Goal: Task Accomplishment & Management: Use online tool/utility

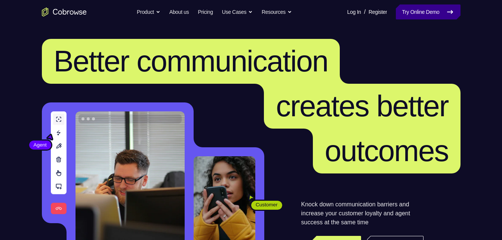
drag, startPoint x: 418, startPoint y: 16, endPoint x: 411, endPoint y: 15, distance: 6.4
click at [418, 16] on link "Try Online Demo" at bounding box center [427, 11] width 64 height 15
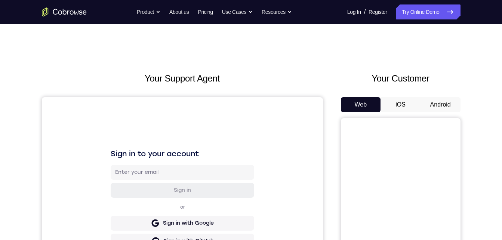
click at [442, 98] on button "Android" at bounding box center [440, 104] width 40 height 15
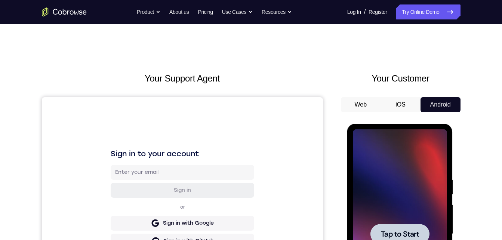
click at [403, 178] on div at bounding box center [400, 233] width 94 height 209
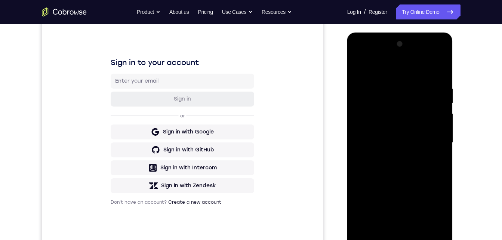
scroll to position [175, 0]
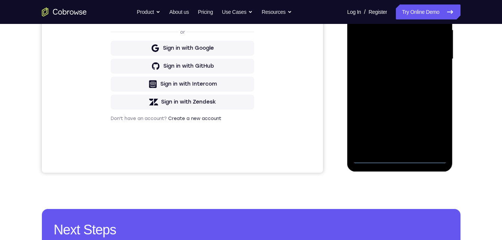
click at [397, 154] on div at bounding box center [400, 58] width 94 height 209
click at [400, 158] on div at bounding box center [400, 58] width 94 height 209
click at [438, 124] on div at bounding box center [400, 58] width 94 height 209
click at [370, 0] on div at bounding box center [400, 58] width 94 height 209
click at [426, 58] on div at bounding box center [400, 58] width 94 height 209
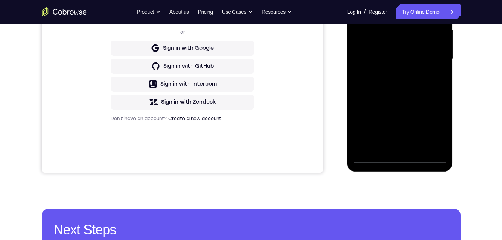
scroll to position [103, 0]
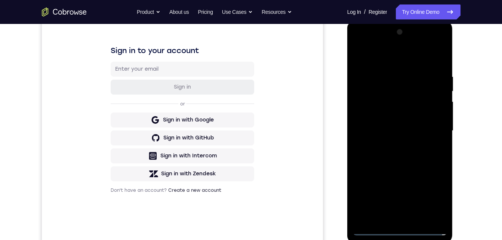
click at [391, 146] on div at bounding box center [400, 130] width 94 height 209
click at [382, 123] on div at bounding box center [400, 130] width 94 height 209
click at [378, 118] on div at bounding box center [400, 130] width 94 height 209
click at [368, 130] on div at bounding box center [400, 130] width 94 height 209
click at [370, 158] on div at bounding box center [400, 130] width 94 height 209
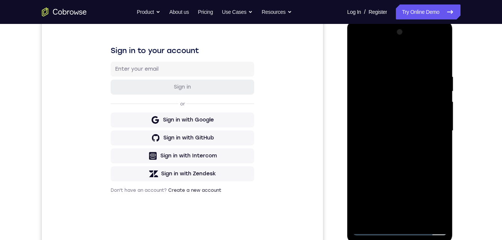
click at [394, 165] on div at bounding box center [400, 130] width 94 height 209
drag, startPoint x: 438, startPoint y: 214, endPoint x: 623, endPoint y: 73, distance: 232.7
click at [438, 214] on div at bounding box center [400, 130] width 94 height 209
click at [417, 217] on div at bounding box center [400, 130] width 94 height 209
click at [398, 169] on div at bounding box center [400, 130] width 94 height 209
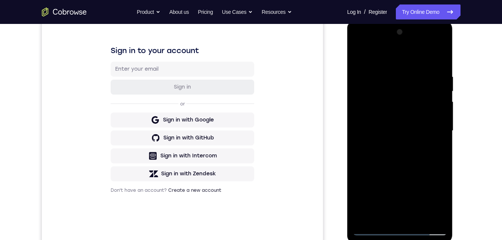
click at [394, 161] on div at bounding box center [400, 130] width 94 height 209
click at [359, 58] on div at bounding box center [400, 130] width 94 height 209
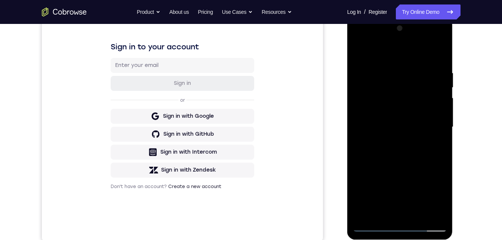
click at [385, 122] on div at bounding box center [400, 126] width 94 height 209
click at [359, 53] on div at bounding box center [400, 126] width 94 height 209
click at [394, 144] on div at bounding box center [400, 126] width 94 height 209
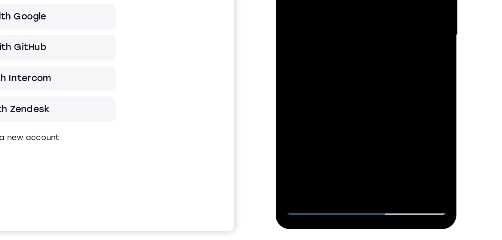
scroll to position [116, 0]
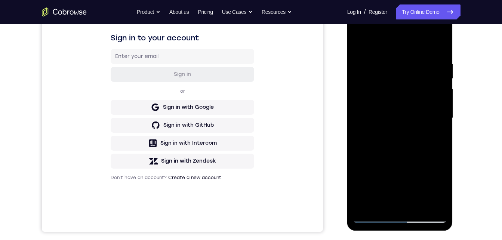
click at [360, 40] on div at bounding box center [400, 117] width 94 height 209
click at [380, 131] on div at bounding box center [400, 117] width 94 height 209
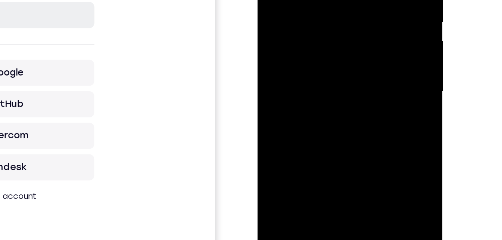
click at [328, 35] on div at bounding box center [310, 8] width 94 height 209
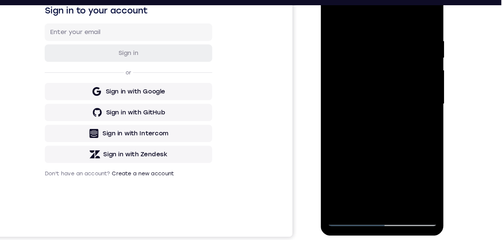
click at [389, 173] on div at bounding box center [373, 85] width 94 height 209
click at [368, 94] on div at bounding box center [373, 85] width 94 height 209
click at [405, 169] on div at bounding box center [373, 85] width 94 height 209
click at [345, 182] on div at bounding box center [373, 85] width 94 height 209
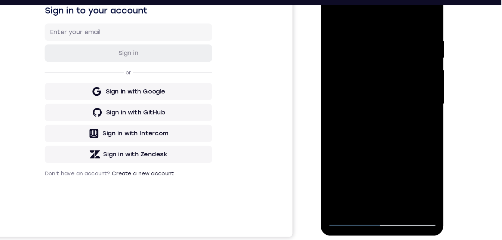
click at [332, 11] on div at bounding box center [373, 85] width 94 height 209
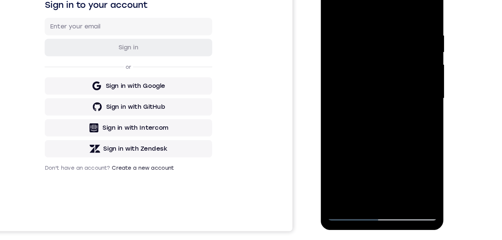
click at [333, 5] on div at bounding box center [373, 80] width 94 height 209
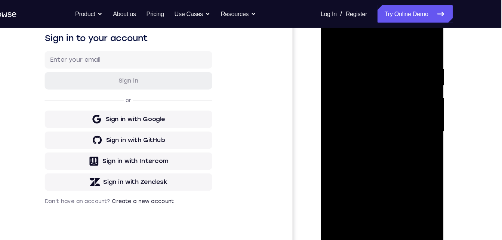
click at [356, 199] on div at bounding box center [373, 113] width 94 height 209
click at [349, 38] on div at bounding box center [373, 113] width 94 height 209
click at [345, 62] on div at bounding box center [373, 113] width 94 height 209
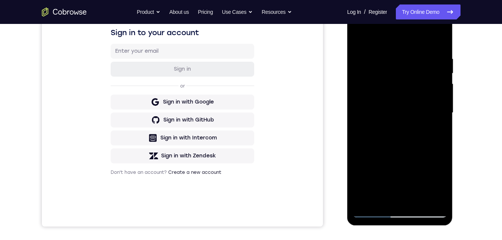
click at [363, 204] on div at bounding box center [400, 112] width 94 height 209
drag, startPoint x: 387, startPoint y: 60, endPoint x: 692, endPoint y: 97, distance: 307.3
click at [387, 60] on div at bounding box center [400, 112] width 94 height 209
click at [435, 114] on div at bounding box center [400, 112] width 94 height 209
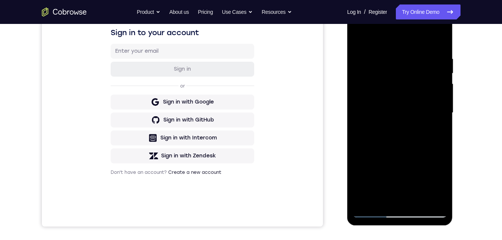
click at [435, 114] on div at bounding box center [400, 112] width 94 height 209
click at [437, 40] on div at bounding box center [400, 112] width 94 height 209
click at [431, 54] on div at bounding box center [400, 112] width 94 height 209
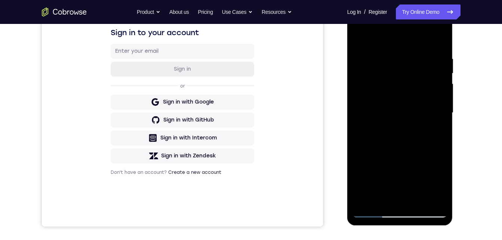
click at [435, 112] on div at bounding box center [400, 112] width 94 height 209
click at [434, 103] on div at bounding box center [400, 112] width 94 height 209
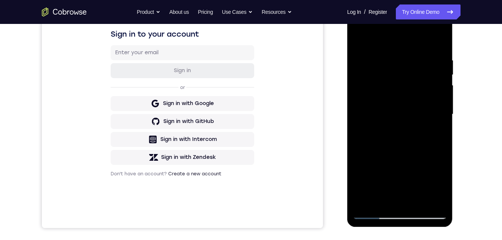
click at [436, 108] on div at bounding box center [400, 114] width 94 height 209
click at [438, 44] on div at bounding box center [400, 114] width 94 height 209
drag, startPoint x: 425, startPoint y: 55, endPoint x: 388, endPoint y: 63, distance: 38.2
click at [388, 63] on div at bounding box center [400, 114] width 94 height 209
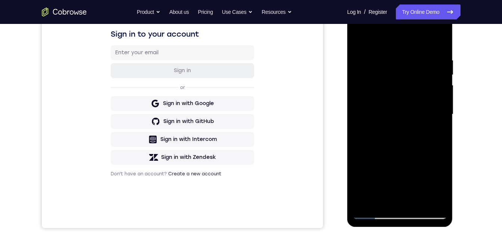
drag, startPoint x: 420, startPoint y: 53, endPoint x: 379, endPoint y: 60, distance: 42.0
click at [379, 60] on div at bounding box center [400, 114] width 94 height 209
click at [422, 56] on div at bounding box center [400, 114] width 94 height 209
click at [438, 105] on div at bounding box center [400, 114] width 94 height 209
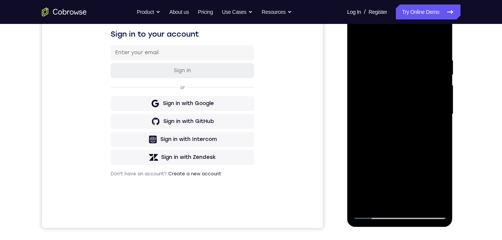
click at [438, 105] on div at bounding box center [400, 114] width 94 height 209
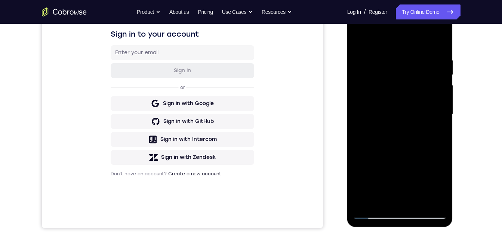
click at [438, 105] on div at bounding box center [400, 114] width 94 height 209
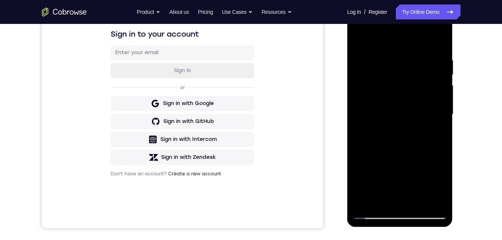
click at [438, 105] on div at bounding box center [400, 114] width 94 height 209
click at [437, 41] on div at bounding box center [400, 114] width 94 height 209
drag, startPoint x: 404, startPoint y: 128, endPoint x: 401, endPoint y: 70, distance: 58.3
click at [401, 69] on div at bounding box center [400, 114] width 94 height 209
drag, startPoint x: 402, startPoint y: 153, endPoint x: 401, endPoint y: 108, distance: 45.2
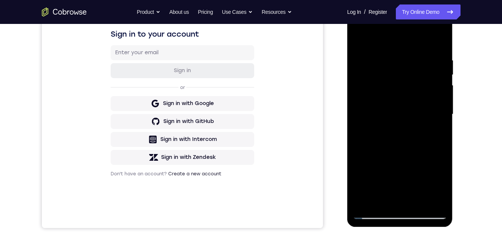
click at [401, 92] on div at bounding box center [400, 114] width 94 height 209
drag, startPoint x: 401, startPoint y: 133, endPoint x: 401, endPoint y: 104, distance: 29.1
click at [401, 100] on div at bounding box center [400, 114] width 94 height 209
drag, startPoint x: 401, startPoint y: 140, endPoint x: 402, endPoint y: 97, distance: 43.3
click at [402, 96] on div at bounding box center [400, 114] width 94 height 209
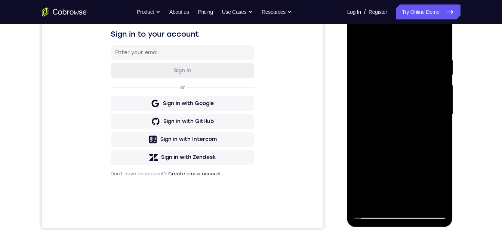
click at [409, 88] on div at bounding box center [400, 114] width 94 height 209
click at [405, 106] on div at bounding box center [400, 114] width 94 height 209
drag, startPoint x: 406, startPoint y: 163, endPoint x: 404, endPoint y: 93, distance: 70.6
click at [404, 92] on div at bounding box center [400, 114] width 94 height 209
drag, startPoint x: 411, startPoint y: 137, endPoint x: 407, endPoint y: 93, distance: 44.2
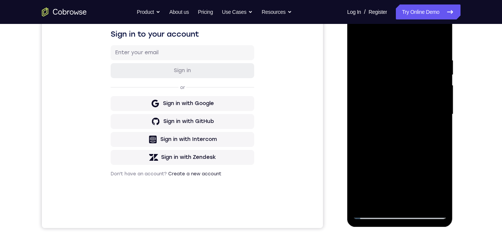
click at [407, 92] on div at bounding box center [400, 114] width 94 height 209
drag, startPoint x: 418, startPoint y: 144, endPoint x: 407, endPoint y: 87, distance: 58.2
click at [407, 87] on div at bounding box center [400, 114] width 94 height 209
drag, startPoint x: 410, startPoint y: 143, endPoint x: 404, endPoint y: 92, distance: 51.2
click at [404, 91] on div at bounding box center [400, 114] width 94 height 209
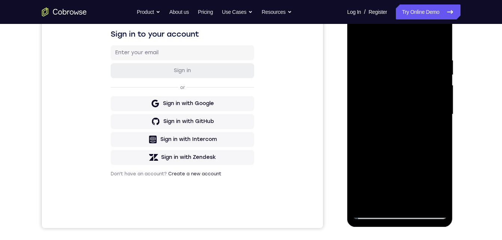
drag, startPoint x: 410, startPoint y: 149, endPoint x: 405, endPoint y: 94, distance: 55.5
click at [405, 93] on div at bounding box center [400, 114] width 94 height 209
drag, startPoint x: 405, startPoint y: 146, endPoint x: 405, endPoint y: 112, distance: 34.4
click at [405, 112] on div at bounding box center [400, 114] width 94 height 209
drag, startPoint x: 408, startPoint y: 148, endPoint x: 419, endPoint y: 52, distance: 97.0
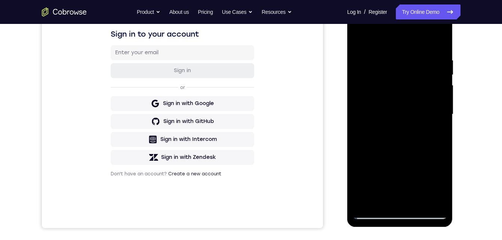
click at [419, 52] on div at bounding box center [400, 114] width 94 height 209
drag, startPoint x: 409, startPoint y: 140, endPoint x: 415, endPoint y: 47, distance: 92.8
click at [415, 47] on div at bounding box center [400, 114] width 94 height 209
click at [410, 62] on div at bounding box center [400, 114] width 94 height 209
drag, startPoint x: 421, startPoint y: 152, endPoint x: 402, endPoint y: 72, distance: 81.8
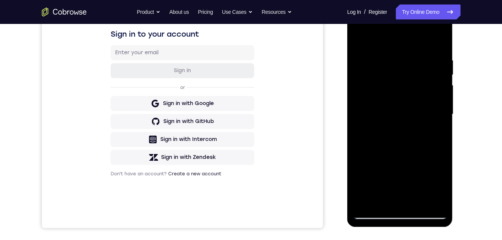
click at [401, 71] on div at bounding box center [400, 114] width 94 height 209
drag, startPoint x: 412, startPoint y: 148, endPoint x: 403, endPoint y: 86, distance: 62.3
click at [403, 86] on div at bounding box center [400, 114] width 94 height 209
drag, startPoint x: 402, startPoint y: 140, endPoint x: 396, endPoint y: 83, distance: 57.8
click at [396, 83] on div at bounding box center [400, 114] width 94 height 209
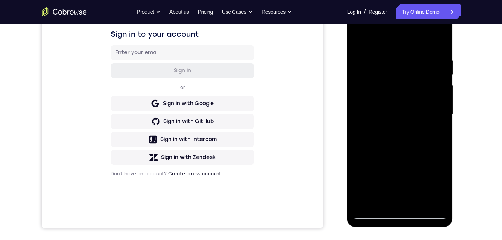
drag, startPoint x: 400, startPoint y: 120, endPoint x: 397, endPoint y: 75, distance: 44.2
click at [397, 74] on div at bounding box center [400, 114] width 94 height 209
click at [392, 90] on div at bounding box center [400, 114] width 94 height 209
drag, startPoint x: 391, startPoint y: 121, endPoint x: 387, endPoint y: 74, distance: 47.6
click at [387, 74] on div at bounding box center [400, 114] width 94 height 209
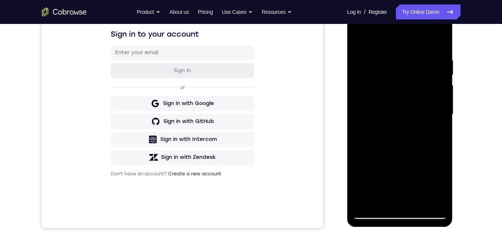
drag, startPoint x: 392, startPoint y: 157, endPoint x: 351, endPoint y: 103, distance: 67.4
click at [399, 85] on div at bounding box center [400, 114] width 94 height 209
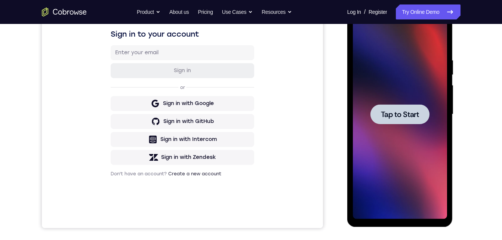
click at [405, 123] on div at bounding box center [399, 114] width 59 height 20
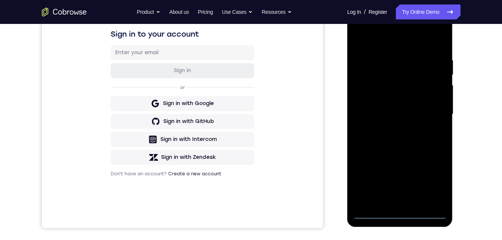
click at [399, 211] on div at bounding box center [400, 114] width 94 height 209
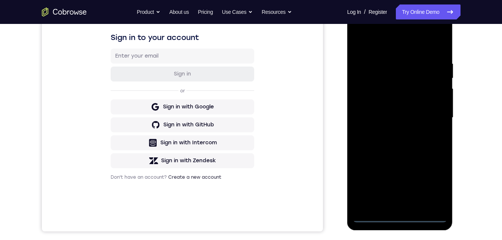
click at [437, 187] on div at bounding box center [400, 117] width 94 height 209
click at [369, 32] on div at bounding box center [400, 117] width 94 height 209
click at [370, 93] on div at bounding box center [400, 117] width 94 height 209
click at [372, 113] on div at bounding box center [400, 117] width 94 height 209
click at [378, 103] on div at bounding box center [400, 117] width 94 height 209
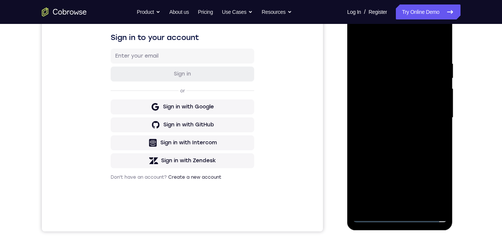
click at [377, 119] on div at bounding box center [400, 117] width 94 height 209
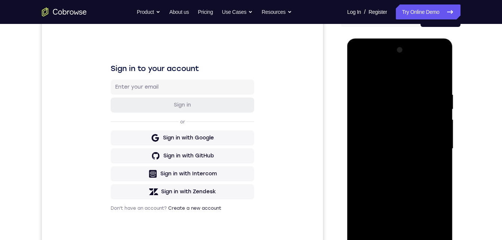
click at [391, 184] on div at bounding box center [400, 148] width 94 height 209
click at [390, 130] on div at bounding box center [400, 148] width 94 height 209
drag, startPoint x: 400, startPoint y: 176, endPoint x: 400, endPoint y: 158, distance: 17.2
click at [400, 156] on div at bounding box center [400, 148] width 94 height 209
click at [394, 229] on div at bounding box center [400, 148] width 94 height 209
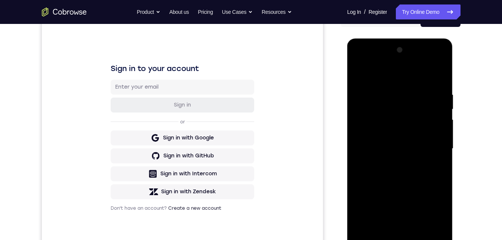
drag, startPoint x: 383, startPoint y: 74, endPoint x: 376, endPoint y: 52, distance: 23.4
click at [379, 39] on div at bounding box center [400, 149] width 106 height 223
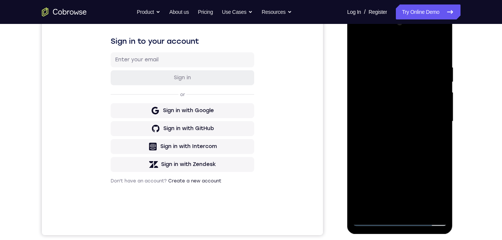
drag, startPoint x: 367, startPoint y: 108, endPoint x: 356, endPoint y: 106, distance: 10.6
click at [367, 108] on div at bounding box center [400, 121] width 94 height 209
click at [371, 133] on div at bounding box center [400, 121] width 94 height 209
click at [365, 134] on div at bounding box center [400, 121] width 94 height 209
click at [366, 162] on div at bounding box center [400, 121] width 94 height 209
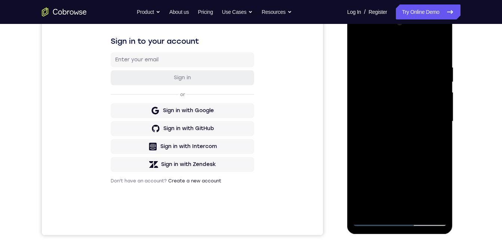
drag, startPoint x: 383, startPoint y: 155, endPoint x: 382, endPoint y: 118, distance: 37.0
click at [382, 118] on div at bounding box center [400, 121] width 94 height 209
drag, startPoint x: 416, startPoint y: 136, endPoint x: 417, endPoint y: 91, distance: 44.8
click at [416, 136] on div at bounding box center [400, 121] width 94 height 209
click at [425, 42] on div at bounding box center [400, 121] width 94 height 209
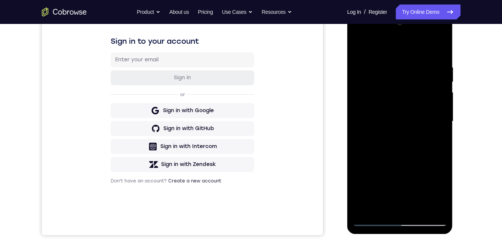
click at [388, 89] on div at bounding box center [400, 121] width 94 height 209
drag, startPoint x: 367, startPoint y: 97, endPoint x: 367, endPoint y: 116, distance: 18.3
click at [367, 57] on div at bounding box center [400, 121] width 94 height 209
drag, startPoint x: 363, startPoint y: 104, endPoint x: 362, endPoint y: 97, distance: 7.5
click at [362, 97] on div at bounding box center [400, 121] width 94 height 209
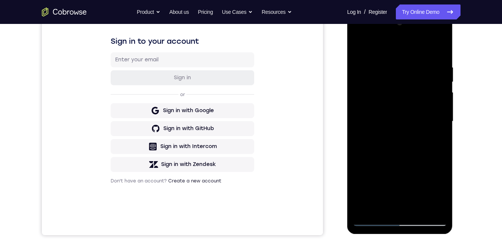
click at [366, 103] on div at bounding box center [400, 121] width 94 height 209
drag, startPoint x: 371, startPoint y: 136, endPoint x: 370, endPoint y: 127, distance: 9.4
click at [370, 127] on div at bounding box center [400, 121] width 94 height 209
click at [368, 153] on div at bounding box center [400, 121] width 94 height 209
click at [375, 124] on div at bounding box center [400, 121] width 94 height 209
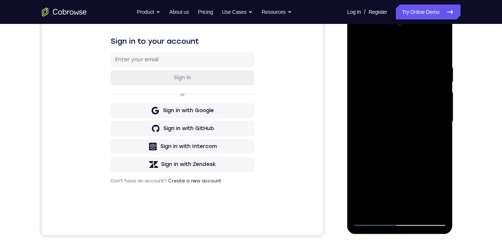
drag, startPoint x: 381, startPoint y: 172, endPoint x: 378, endPoint y: 125, distance: 47.1
click at [378, 125] on div at bounding box center [400, 121] width 94 height 209
drag, startPoint x: 379, startPoint y: 164, endPoint x: 378, endPoint y: 174, distance: 10.1
click at [379, 174] on div at bounding box center [400, 121] width 94 height 209
click at [368, 93] on div at bounding box center [400, 121] width 94 height 209
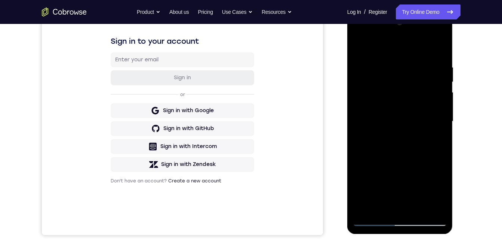
click at [357, 47] on div at bounding box center [400, 121] width 94 height 209
drag, startPoint x: 368, startPoint y: 154, endPoint x: 366, endPoint y: 124, distance: 30.0
click at [366, 124] on div at bounding box center [400, 121] width 94 height 209
click at [369, 152] on div at bounding box center [400, 121] width 94 height 209
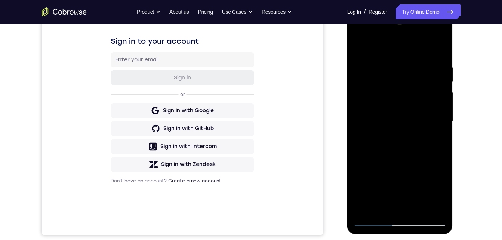
click at [371, 74] on div at bounding box center [400, 121] width 94 height 209
click at [373, 172] on div at bounding box center [400, 121] width 94 height 209
drag, startPoint x: 390, startPoint y: 176, endPoint x: 384, endPoint y: 139, distance: 37.5
click at [384, 191] on div at bounding box center [400, 121] width 94 height 209
click at [384, 114] on div at bounding box center [400, 121] width 94 height 209
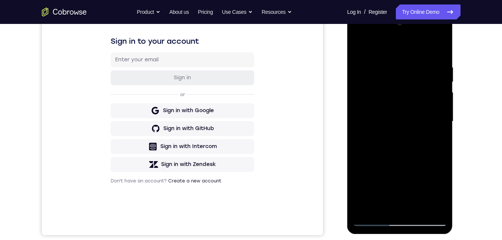
click at [358, 46] on div at bounding box center [400, 121] width 94 height 209
drag, startPoint x: 371, startPoint y: 146, endPoint x: 369, endPoint y: 130, distance: 15.9
click at [369, 130] on div at bounding box center [400, 121] width 94 height 209
click at [370, 128] on div at bounding box center [400, 121] width 94 height 209
drag, startPoint x: 370, startPoint y: 137, endPoint x: 370, endPoint y: 124, distance: 13.8
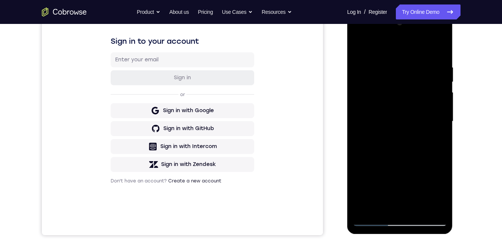
click at [370, 124] on div at bounding box center [400, 121] width 94 height 209
drag, startPoint x: 370, startPoint y: 124, endPoint x: 368, endPoint y: 110, distance: 14.0
click at [369, 101] on div at bounding box center [400, 121] width 94 height 209
drag, startPoint x: 369, startPoint y: 155, endPoint x: 674, endPoint y: 118, distance: 307.7
click at [367, 128] on div at bounding box center [400, 121] width 94 height 209
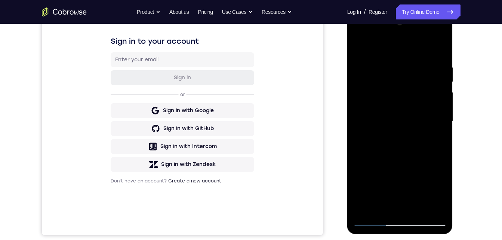
scroll to position [123, 0]
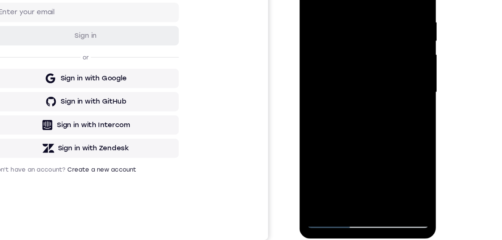
drag, startPoint x: 317, startPoint y: 57, endPoint x: 317, endPoint y: 109, distance: 52.3
click at [317, 109] on div at bounding box center [352, 60] width 94 height 209
click at [319, 138] on div at bounding box center [352, 60] width 94 height 209
drag, startPoint x: 322, startPoint y: 76, endPoint x: 330, endPoint y: 157, distance: 81.5
click at [330, 157] on div at bounding box center [352, 60] width 94 height 209
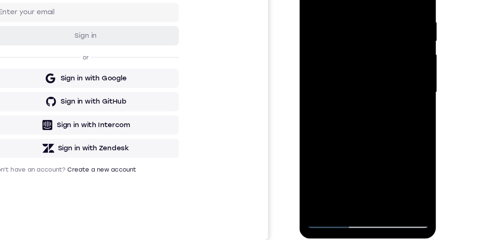
click at [332, 171] on div at bounding box center [352, 61] width 106 height 223
click at [348, 0] on div at bounding box center [352, 60] width 94 height 209
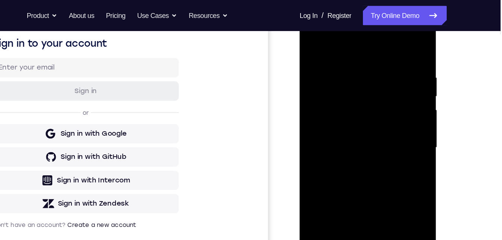
click at [391, 26] on div at bounding box center [352, 114] width 94 height 209
click at [390, 170] on div at bounding box center [352, 114] width 94 height 209
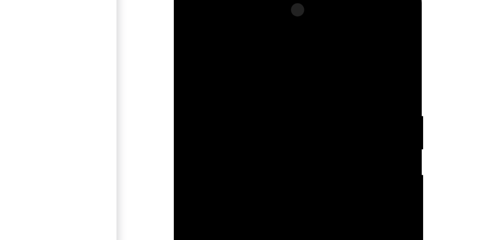
click at [216, 100] on div at bounding box center [226, 93] width 94 height 209
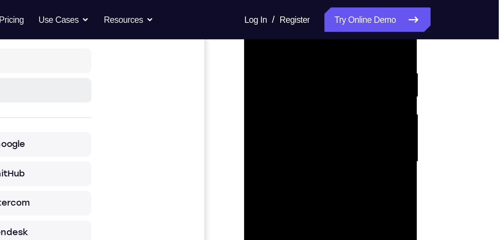
scroll to position [90, 0]
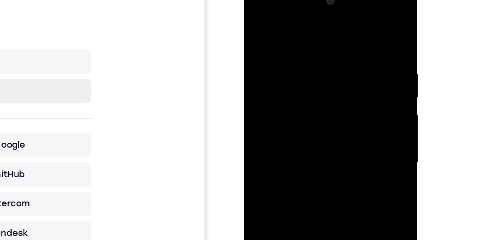
click at [304, 105] on div at bounding box center [297, 91] width 94 height 209
drag, startPoint x: 286, startPoint y: 62, endPoint x: 287, endPoint y: 38, distance: 23.9
click at [287, 38] on div at bounding box center [297, 91] width 94 height 209
drag, startPoint x: 287, startPoint y: 81, endPoint x: 287, endPoint y: 87, distance: 6.0
click at [287, 87] on div at bounding box center [297, 91] width 94 height 209
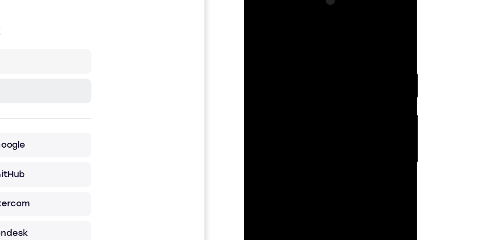
click at [262, 13] on div at bounding box center [297, 91] width 94 height 209
drag, startPoint x: 283, startPoint y: 89, endPoint x: 282, endPoint y: 69, distance: 19.8
click at [282, 69] on div at bounding box center [297, 91] width 94 height 209
